Goal: Task Accomplishment & Management: Manage account settings

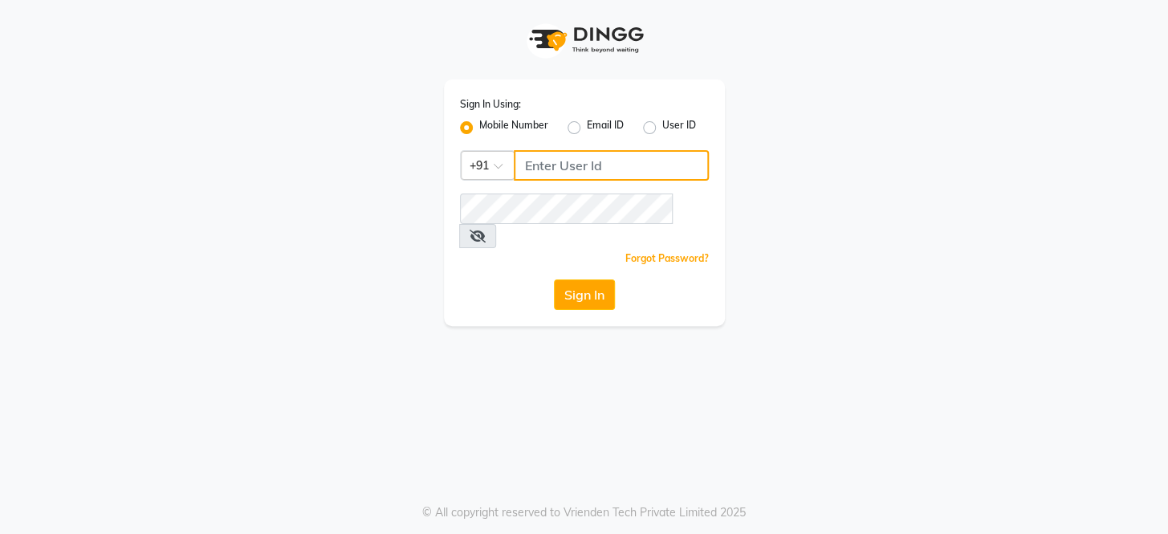
click at [544, 165] on input "Username" at bounding box center [611, 165] width 195 height 31
type input "8351088026"
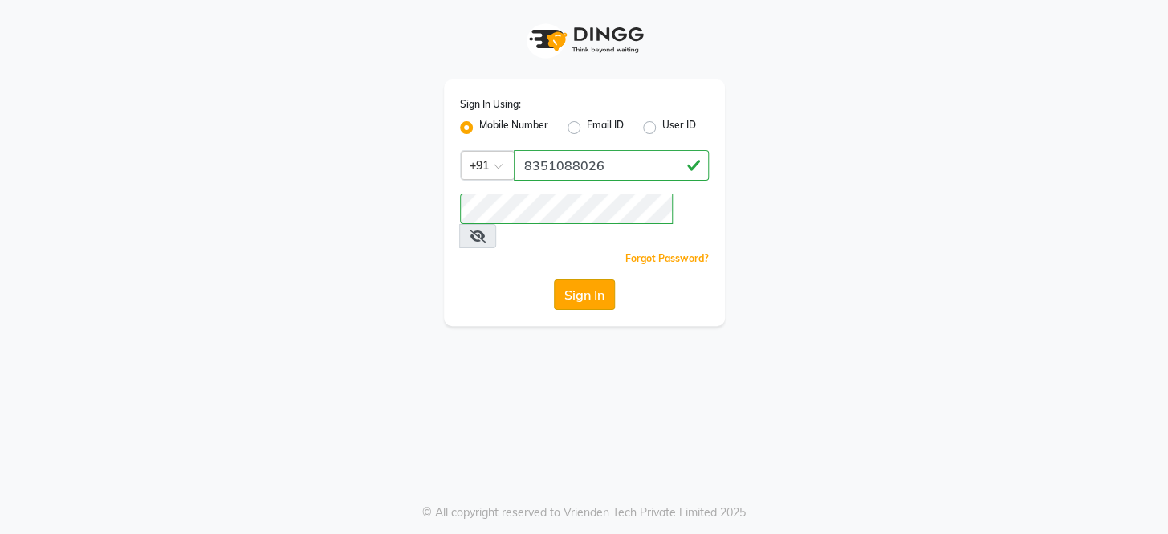
click at [606, 279] on button "Sign In" at bounding box center [584, 294] width 61 height 31
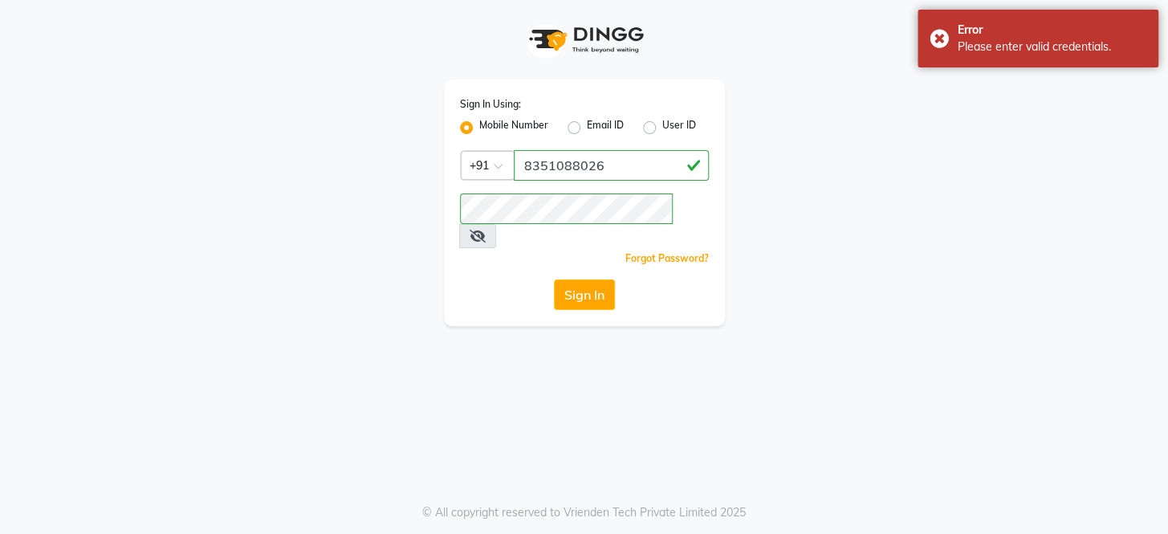
click at [496, 224] on span at bounding box center [477, 236] width 37 height 24
click at [486, 230] on icon at bounding box center [478, 236] width 16 height 13
click at [554, 279] on button "Sign In" at bounding box center [584, 294] width 61 height 31
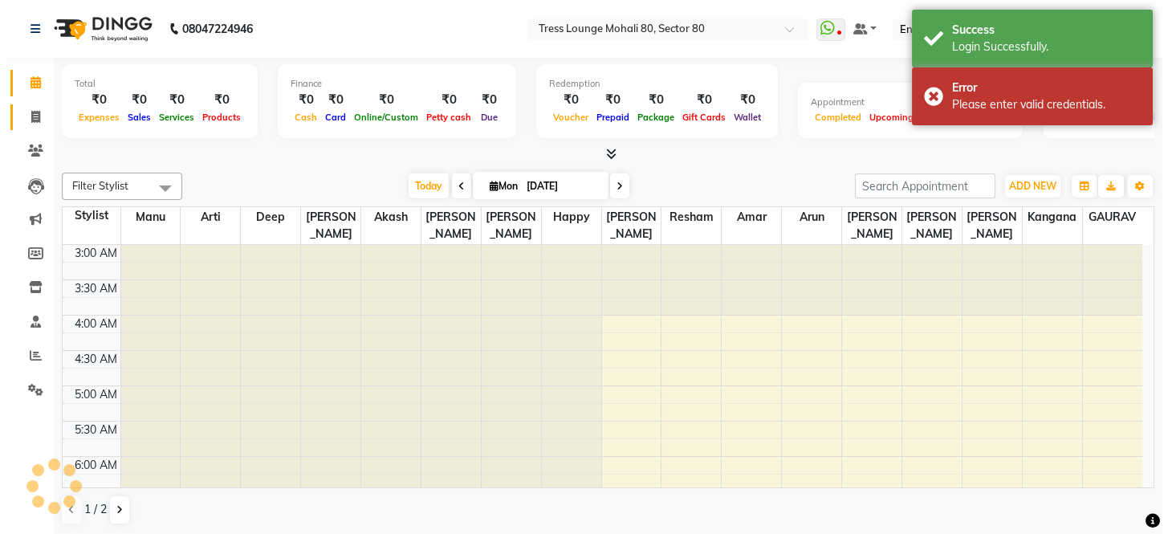
scroll to position [211, 0]
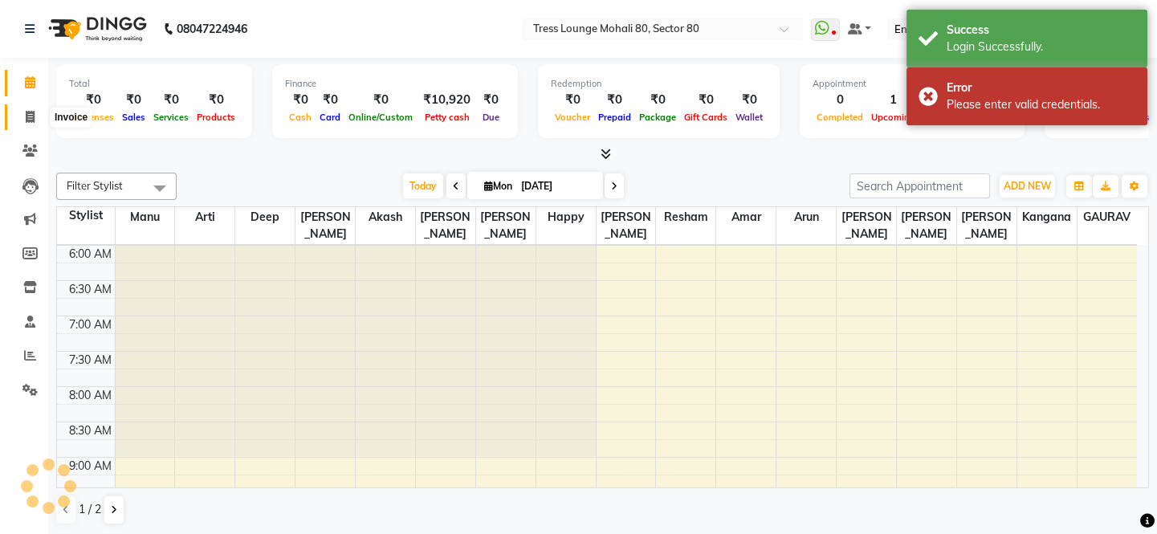
click at [26, 116] on icon at bounding box center [30, 117] width 9 height 12
select select "service"
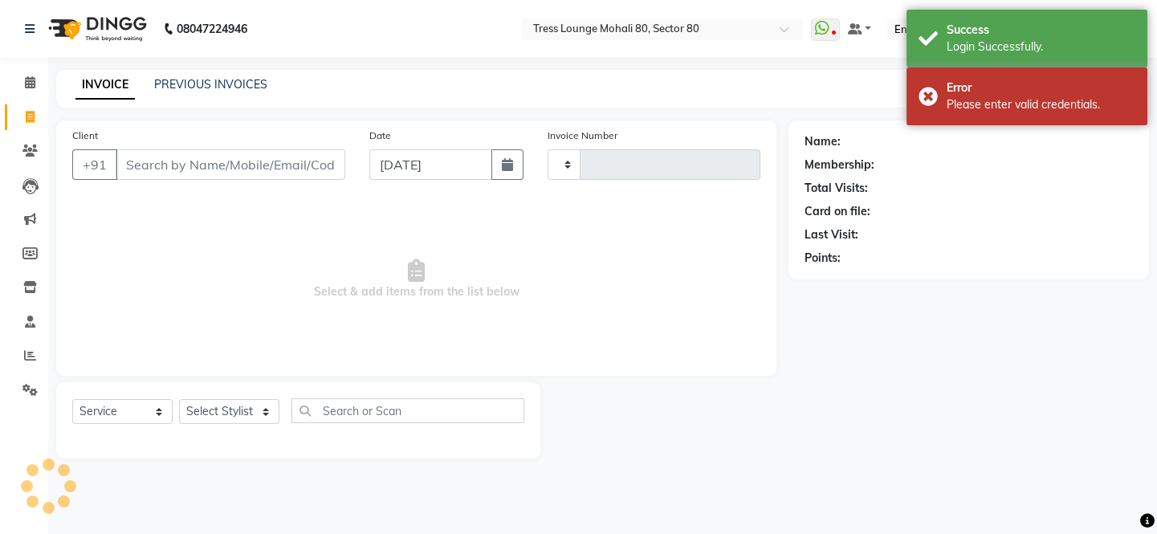
type input "4101"
select select "4973"
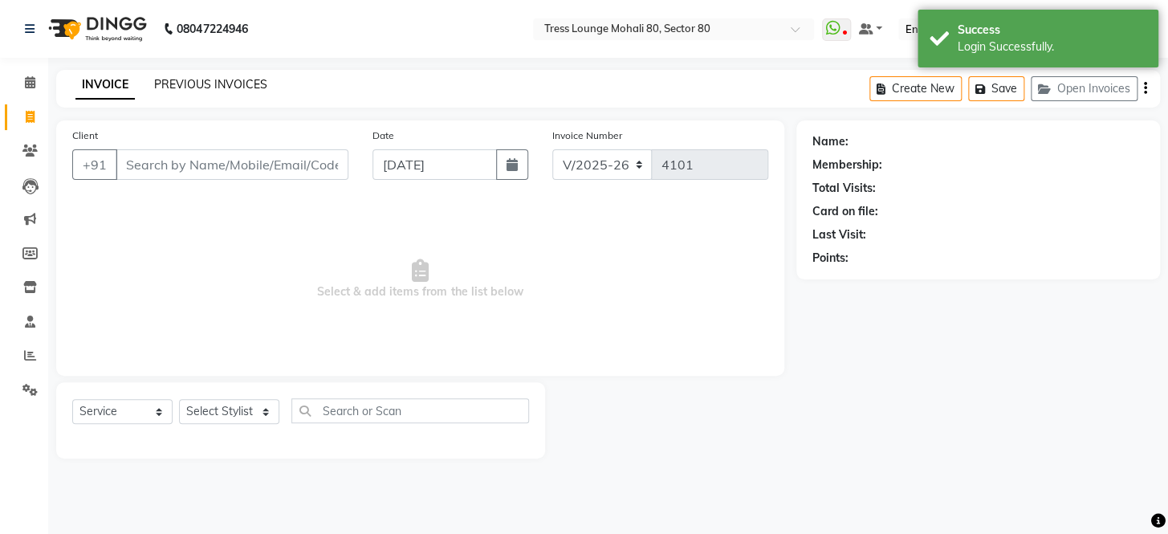
click at [203, 82] on link "PREVIOUS INVOICES" at bounding box center [210, 84] width 113 height 14
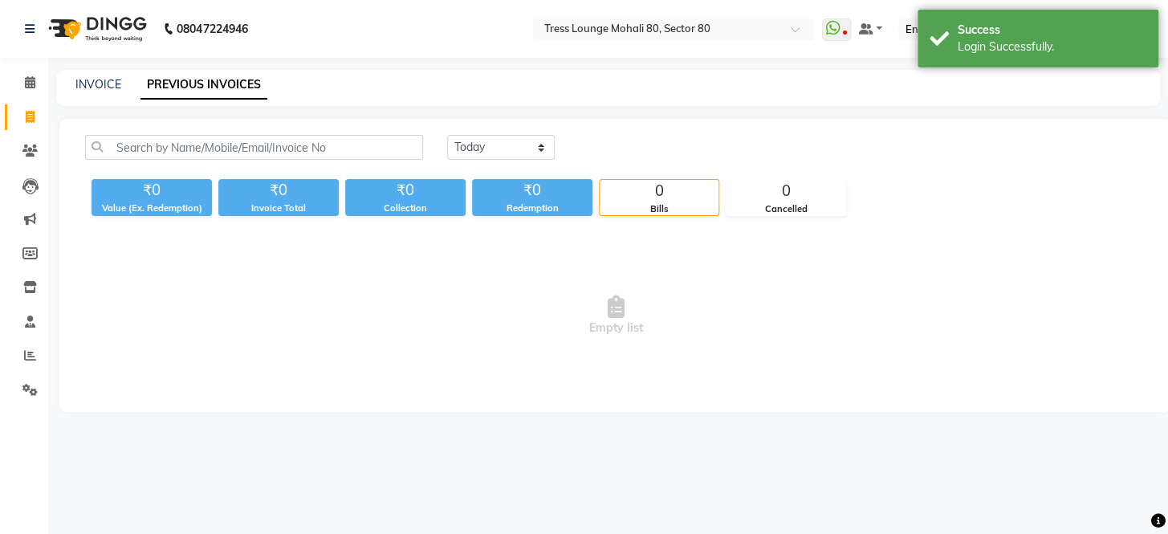
click at [203, 82] on link "PREVIOUS INVOICES" at bounding box center [203, 85] width 127 height 29
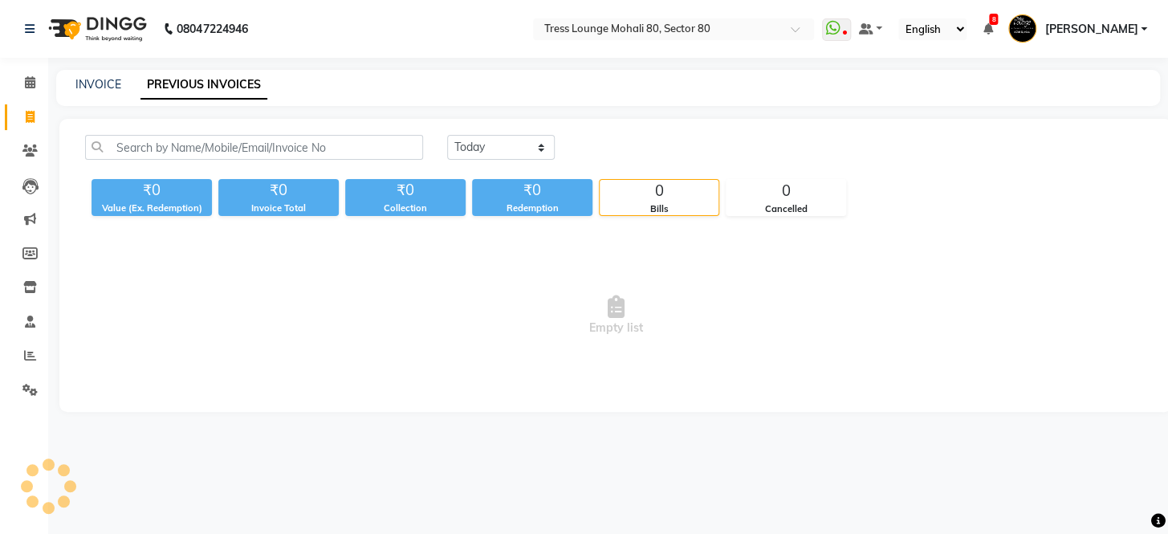
click at [491, 161] on div "[DATE] [DATE] Custom Range" at bounding box center [796, 154] width 723 height 38
click at [483, 140] on select "[DATE] [DATE] Custom Range" at bounding box center [501, 147] width 108 height 25
select select "[DATE]"
click at [447, 135] on select "[DATE] [DATE] Custom Range" at bounding box center [501, 147] width 108 height 25
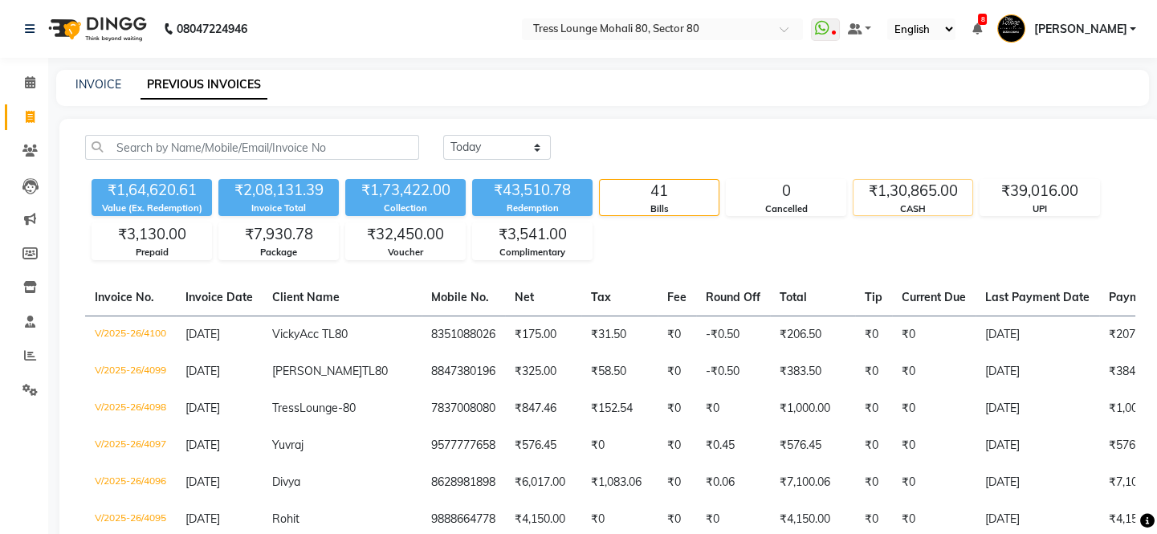
click at [934, 191] on div "₹1,30,865.00" at bounding box center [912, 191] width 119 height 22
